Goal: Go to known website: Access a specific website the user already knows

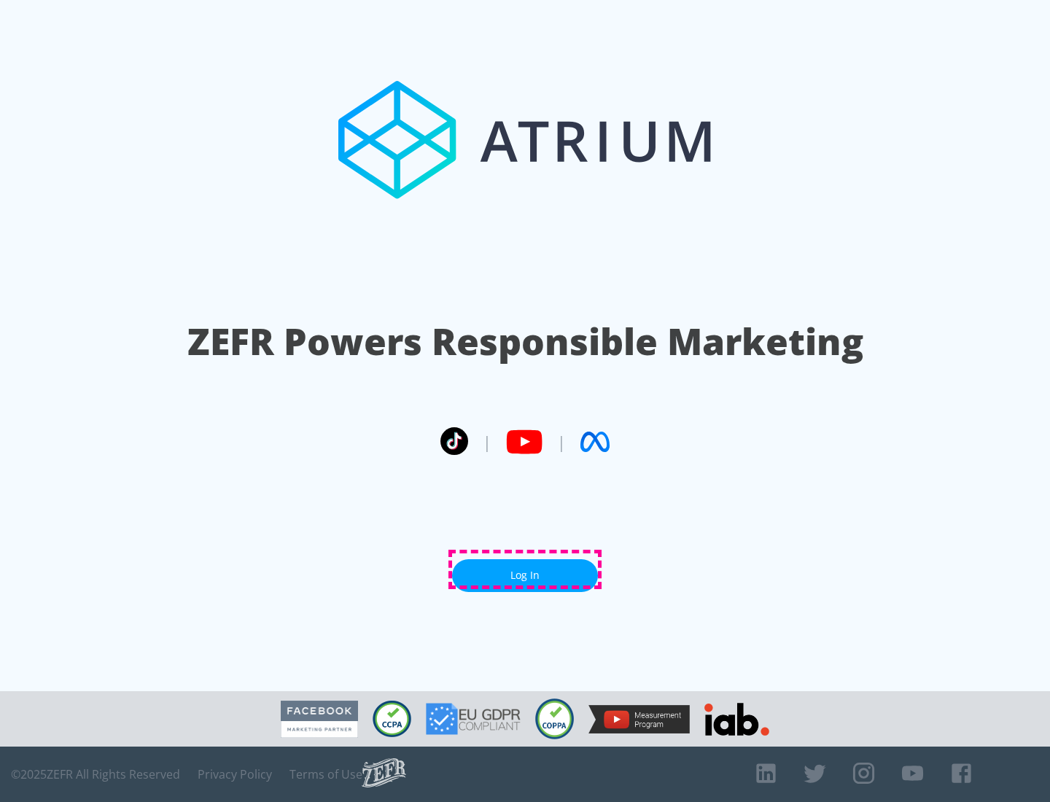
click at [525, 570] on link "Log In" at bounding box center [525, 576] width 146 height 33
